Goal: Task Accomplishment & Management: Manage account settings

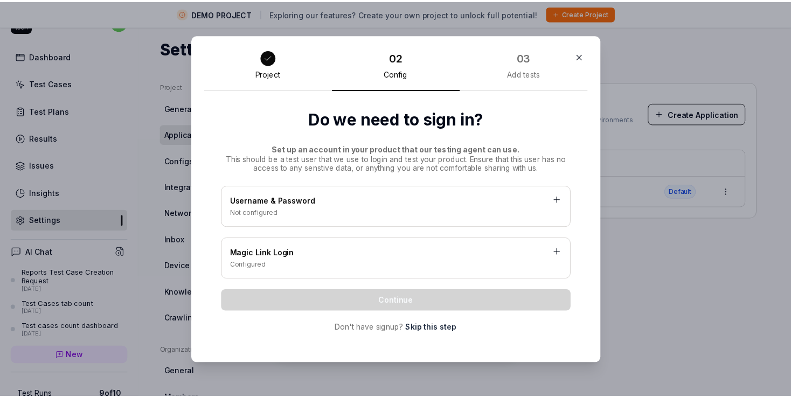
scroll to position [62, 0]
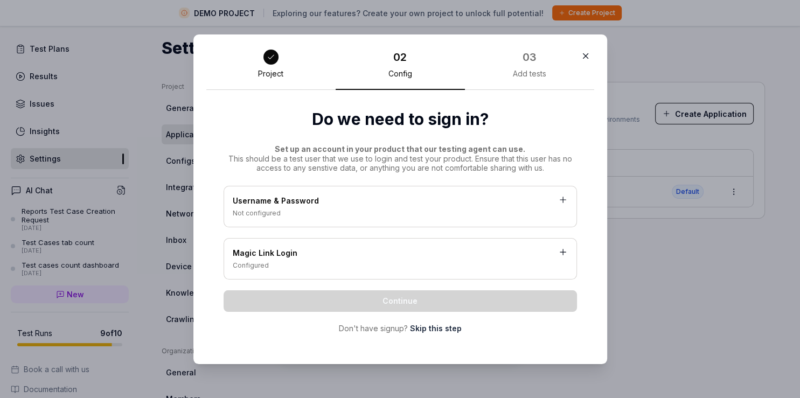
click at [258, 250] on div "Magic Link Login" at bounding box center [400, 253] width 335 height 13
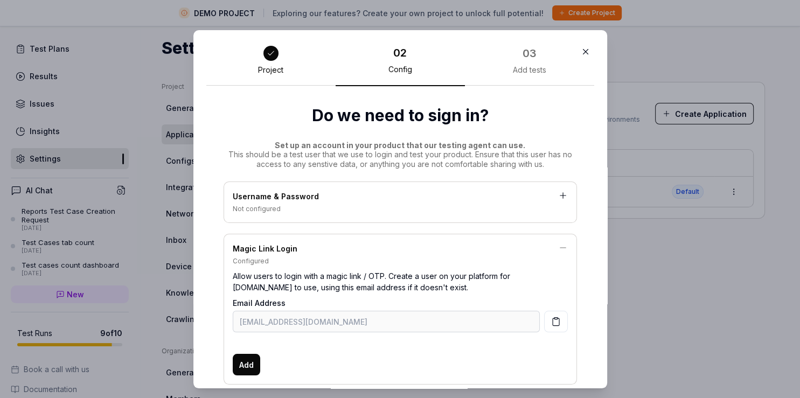
click at [244, 365] on span "Add" at bounding box center [246, 364] width 15 height 11
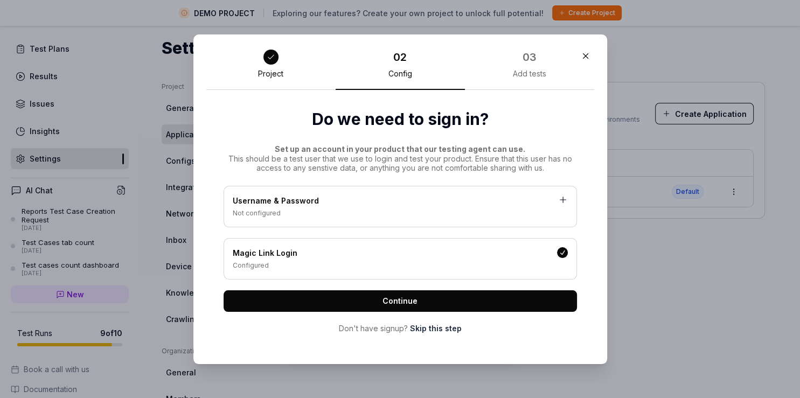
click at [559, 254] on button "button" at bounding box center [562, 252] width 11 height 11
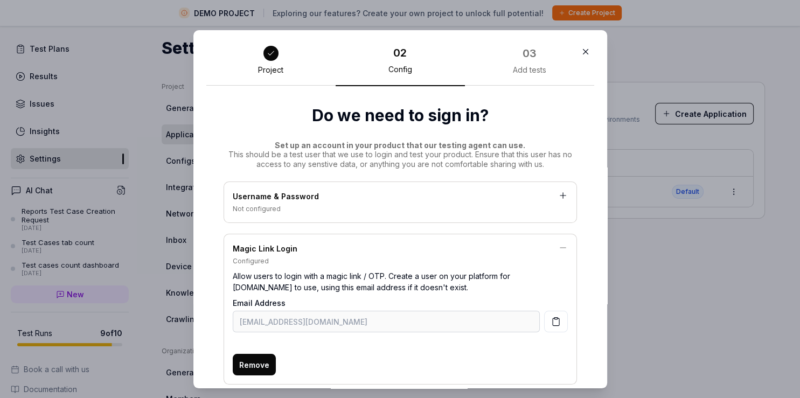
click at [577, 57] on button "button" at bounding box center [585, 51] width 17 height 17
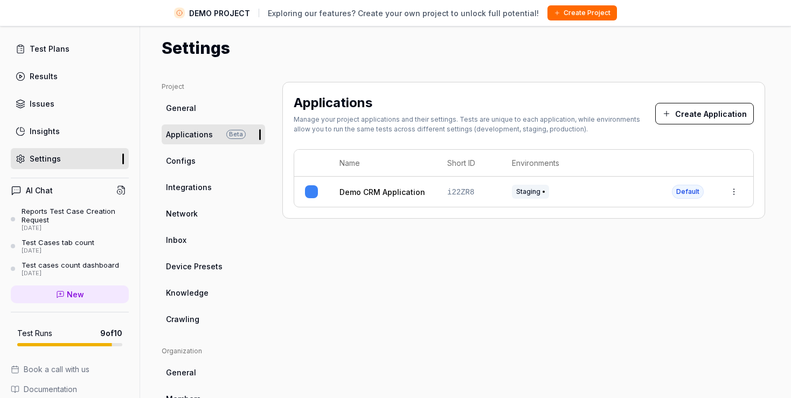
click at [194, 164] on span "Configs" at bounding box center [181, 160] width 30 height 11
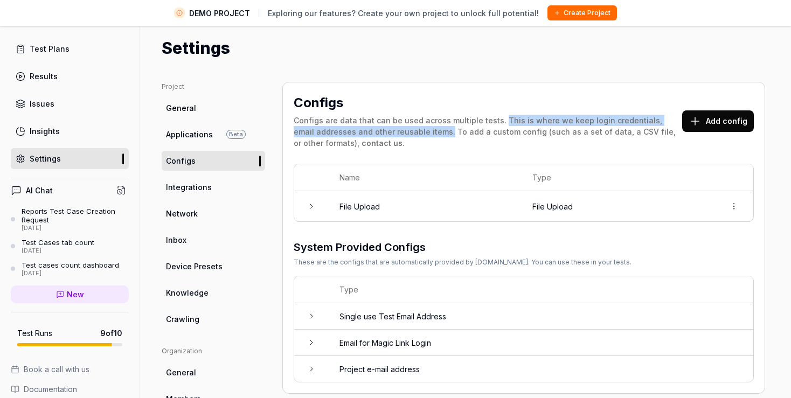
drag, startPoint x: 497, startPoint y: 121, endPoint x: 425, endPoint y: 131, distance: 72.9
click at [425, 131] on div "Configs are data that can be used across multiple tests. This is where we keep …" at bounding box center [488, 132] width 389 height 34
copy div "This is where we keep login credentials, email addresses and other reusable ite…"
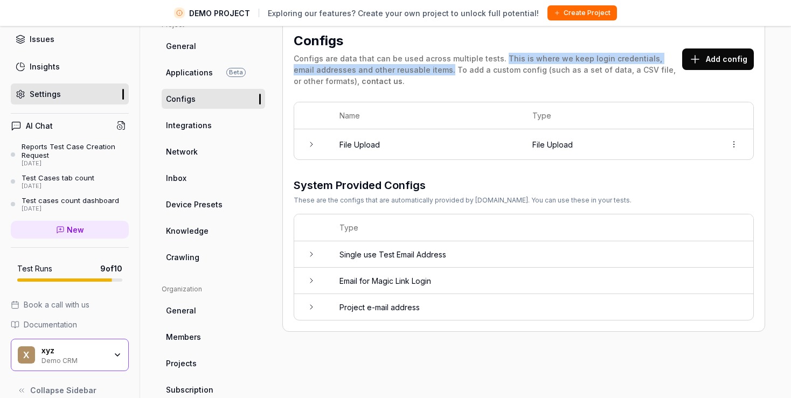
scroll to position [138, 0]
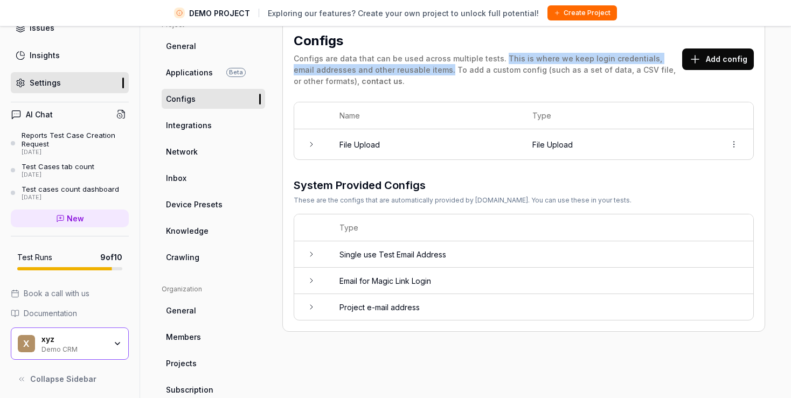
click at [63, 308] on span "Documentation" at bounding box center [50, 313] width 53 height 11
